Goal: Information Seeking & Learning: Find specific fact

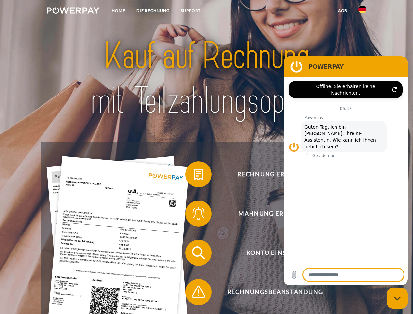
click at [73, 11] on img at bounding box center [73, 10] width 53 height 7
click at [363, 11] on img at bounding box center [363, 10] width 8 height 8
click at [343, 11] on link "agb" at bounding box center [343, 11] width 20 height 12
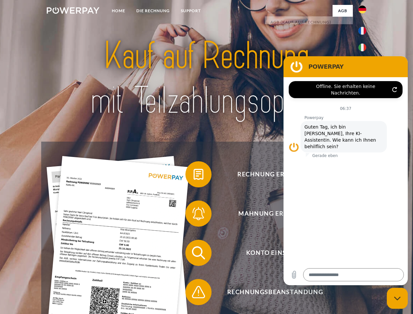
click at [194, 176] on span at bounding box center [188, 174] width 33 height 33
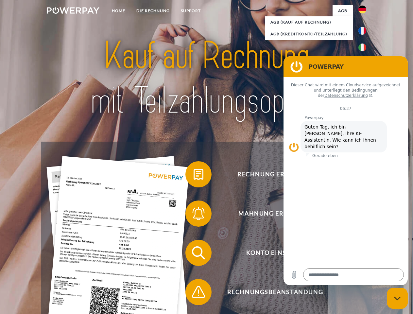
click at [194, 215] on span at bounding box center [188, 213] width 33 height 33
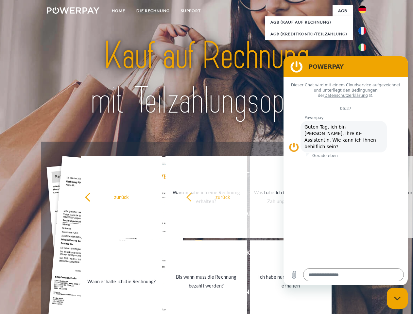
click at [194, 254] on link "Bis wann muss die Rechnung bezahlt werden?" at bounding box center [207, 282] width 82 height 82
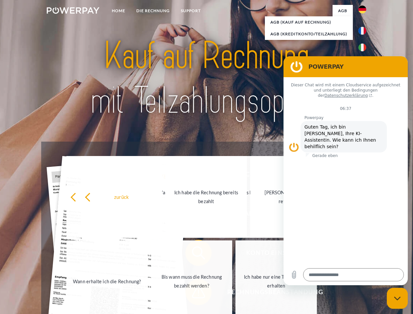
click at [194, 294] on span at bounding box center [188, 292] width 33 height 33
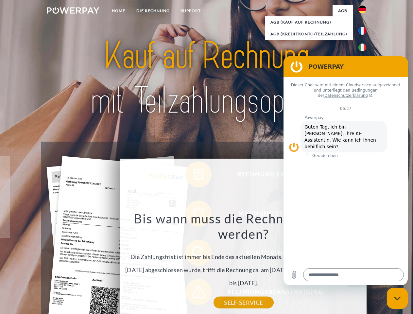
click at [398, 299] on icon "Messaging-Fenster schließen" at bounding box center [397, 299] width 7 height 4
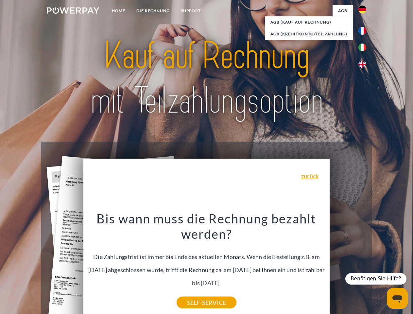
type textarea "*"
